Goal: Answer question/provide support

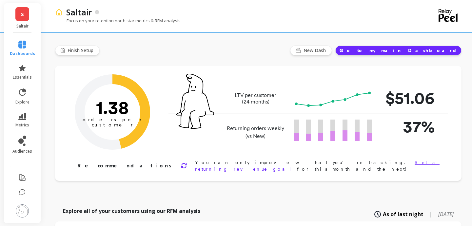
click at [17, 194] on li at bounding box center [22, 193] width 38 height 14
click at [19, 193] on icon at bounding box center [22, 192] width 7 height 7
click at [23, 194] on icon at bounding box center [22, 192] width 7 height 7
click at [23, 190] on icon at bounding box center [23, 191] width 6 height 5
click at [22, 195] on icon at bounding box center [22, 192] width 7 height 7
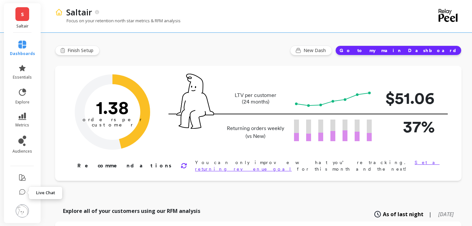
click at [22, 195] on icon at bounding box center [22, 192] width 7 height 7
click at [22, 175] on icon at bounding box center [22, 178] width 6 height 6
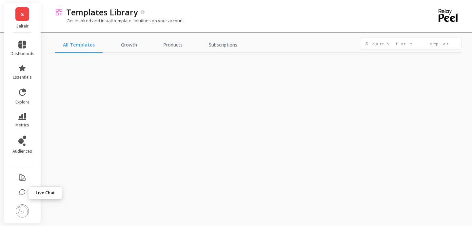
click at [22, 199] on button at bounding box center [22, 193] width 7 height 14
click at [22, 189] on icon at bounding box center [22, 192] width 7 height 7
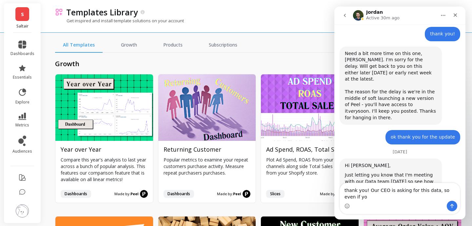
scroll to position [454, 0]
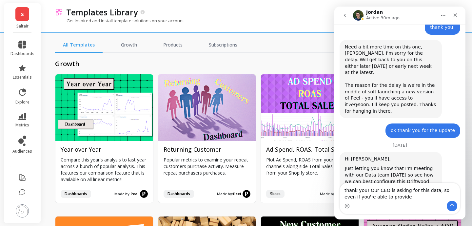
drag, startPoint x: 441, startPoint y: 188, endPoint x: 441, endPoint y: 217, distance: 28.8
click at [441, 217] on div "thank you! Our CEO is asking for this data, so even if you're able to provide t…" at bounding box center [399, 201] width 131 height 37
type textarea "thank you! Our CEO is asking for this data, so let me know as soon as possible"
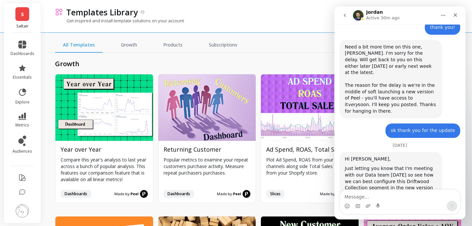
scroll to position [473, 0]
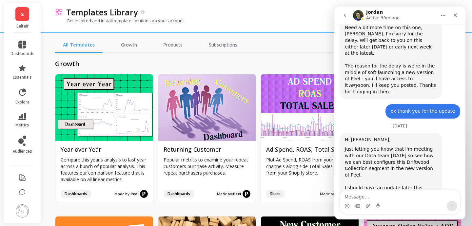
click at [277, 21] on div "Get inspired and install template solutions on your account" at bounding box center [230, 24] width 350 height 12
